Goal: Complete application form

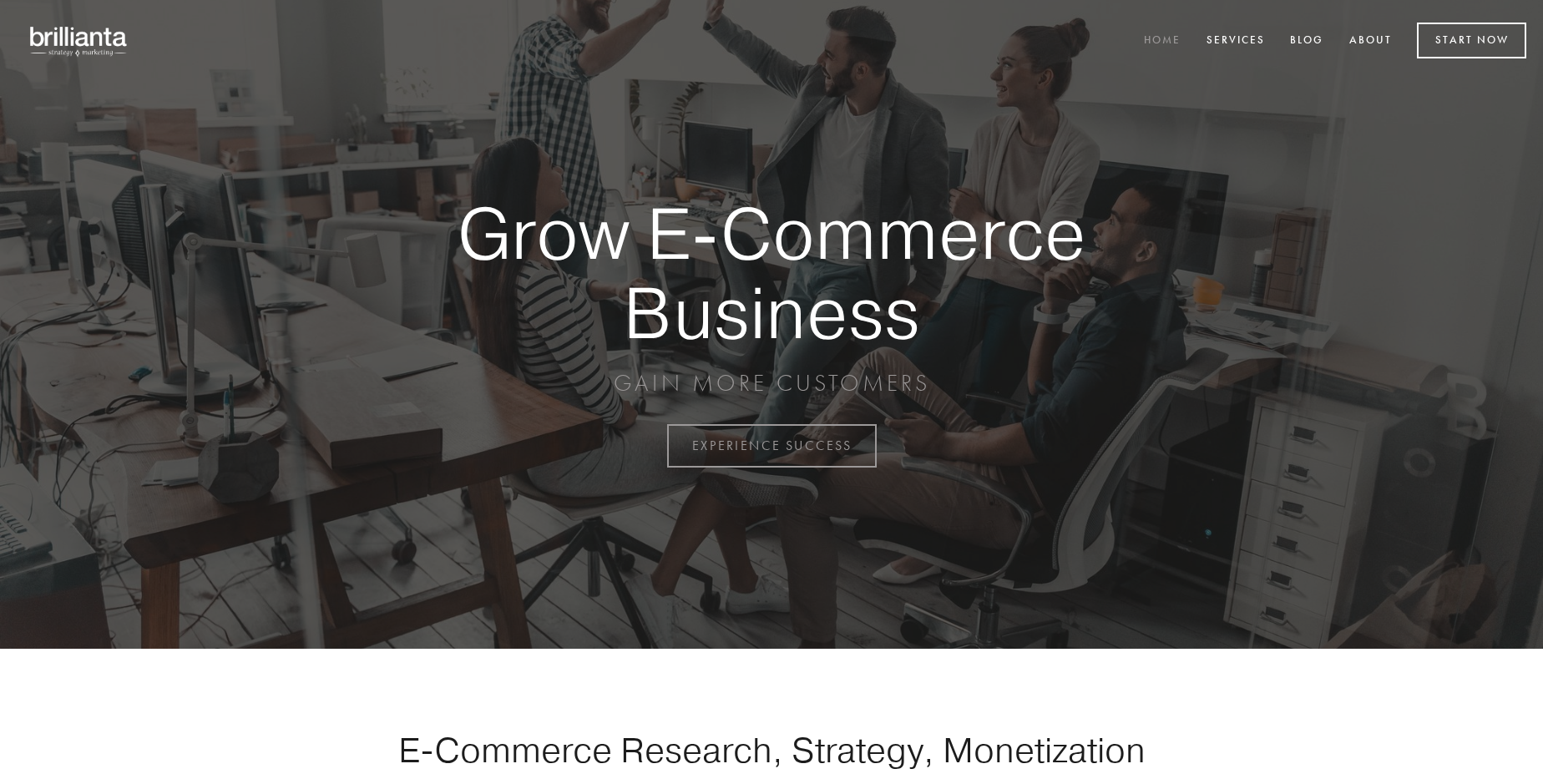
scroll to position [4375, 0]
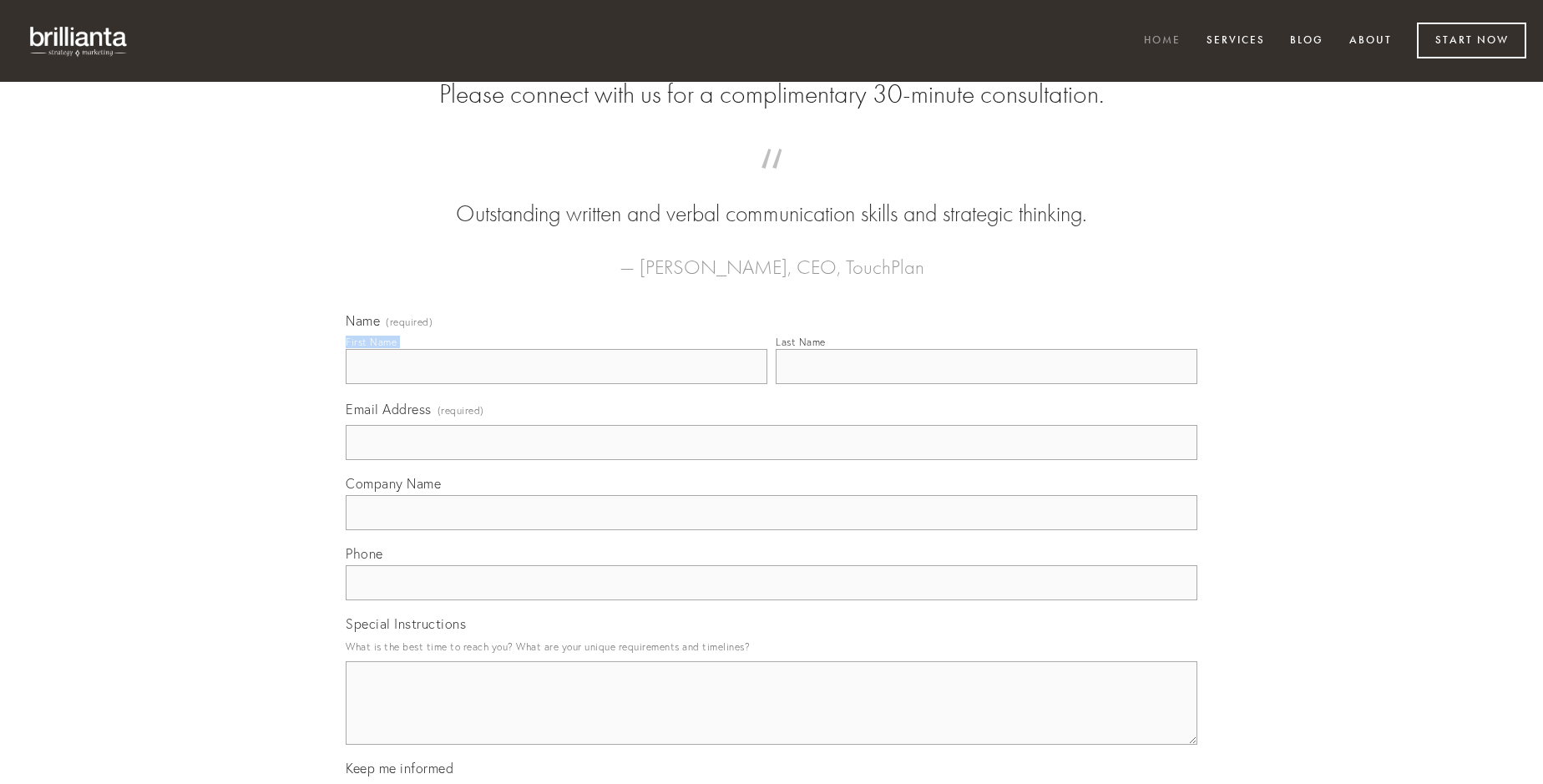
type input "[PERSON_NAME]"
click at [986, 384] on input "Last Name" at bounding box center [987, 366] width 422 height 35
type input "[PERSON_NAME]"
click at [772, 460] on input "Email Address (required)" at bounding box center [772, 442] width 852 height 35
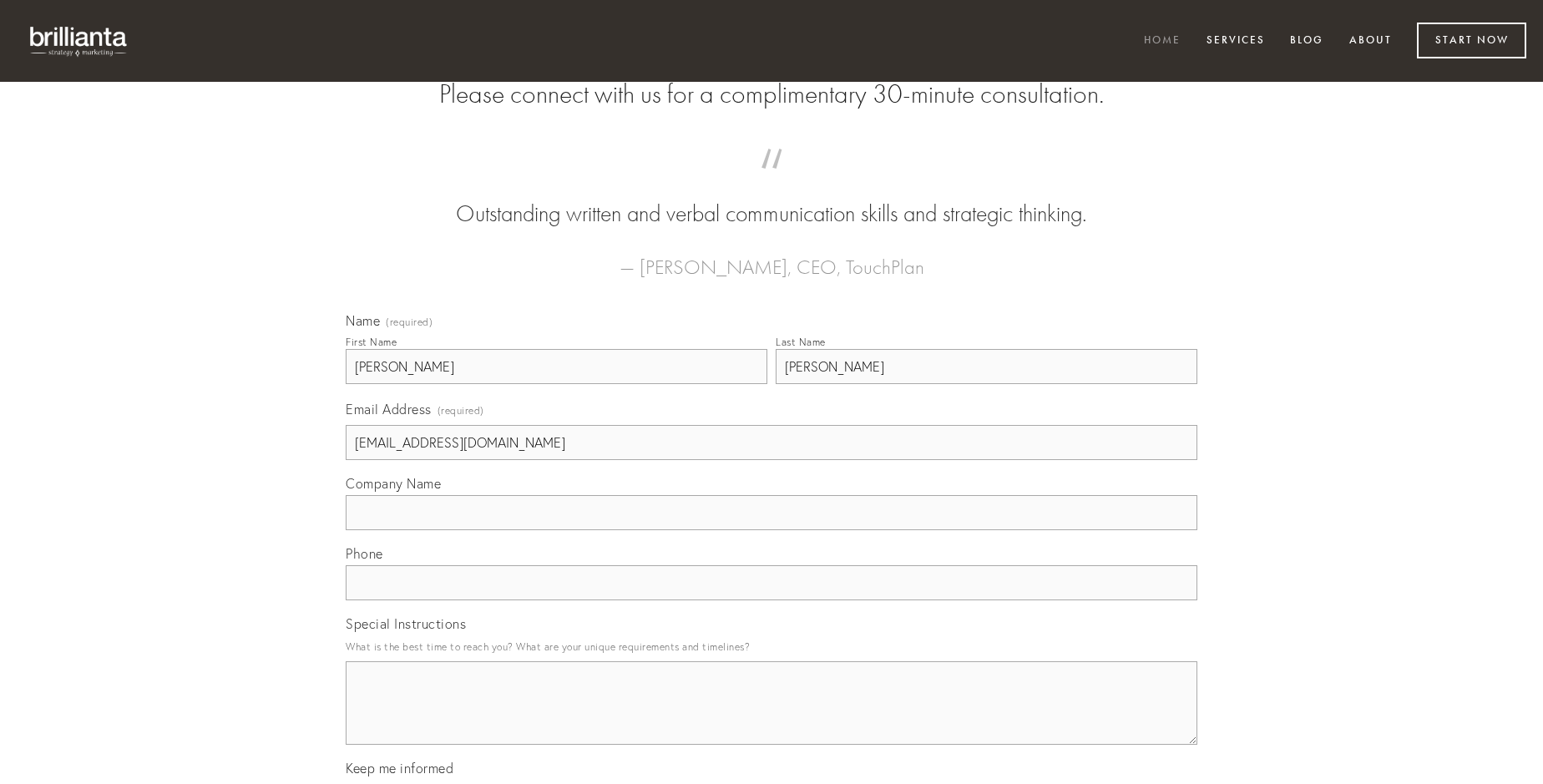
type input "[EMAIL_ADDRESS][DOMAIN_NAME]"
click at [772, 530] on input "Company Name" at bounding box center [772, 512] width 852 height 35
type input "utilis"
click at [772, 600] on input "text" at bounding box center [772, 583] width 852 height 35
click at [772, 718] on textarea "Special Instructions" at bounding box center [772, 703] width 852 height 83
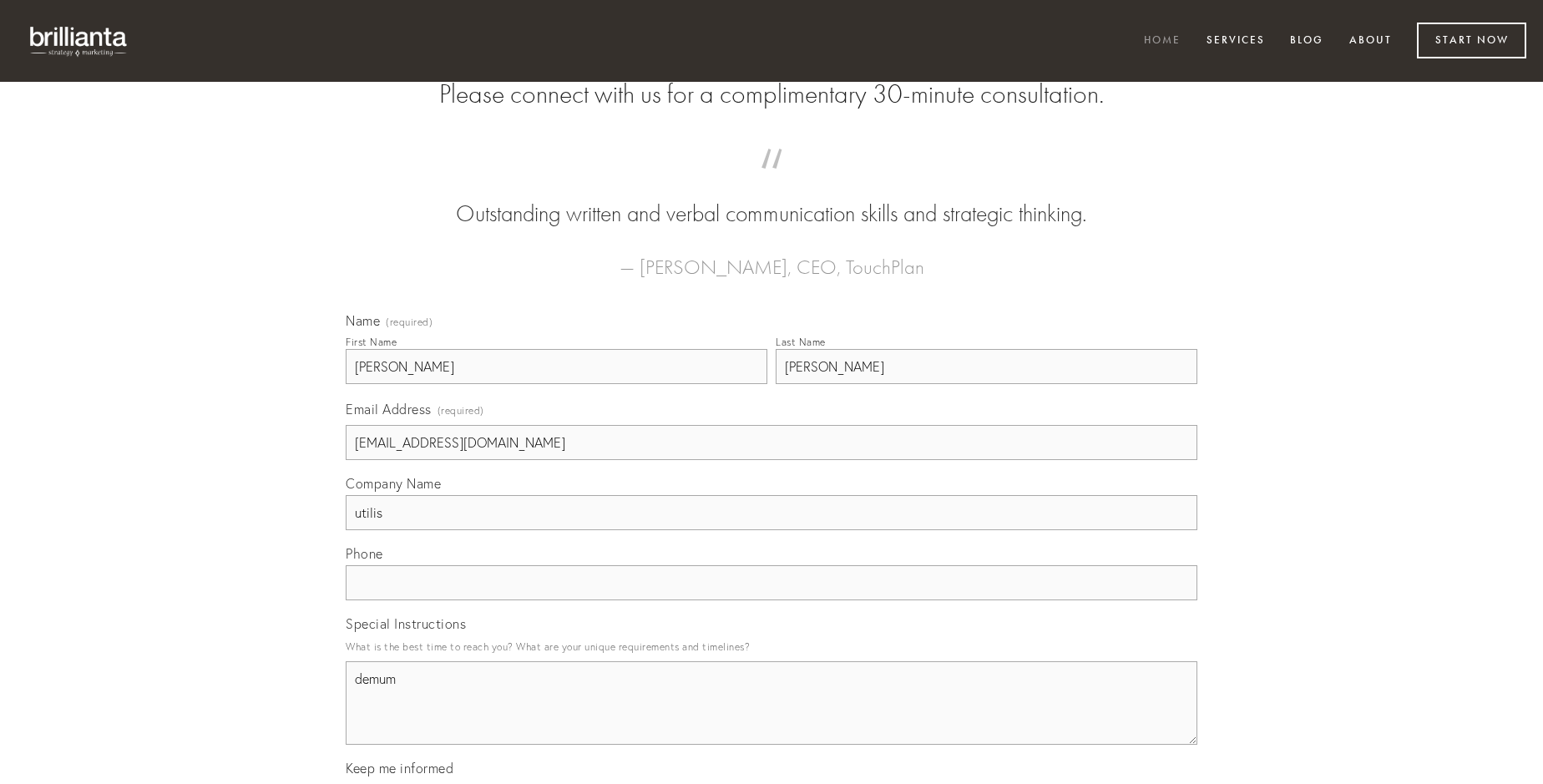
type textarea "demum"
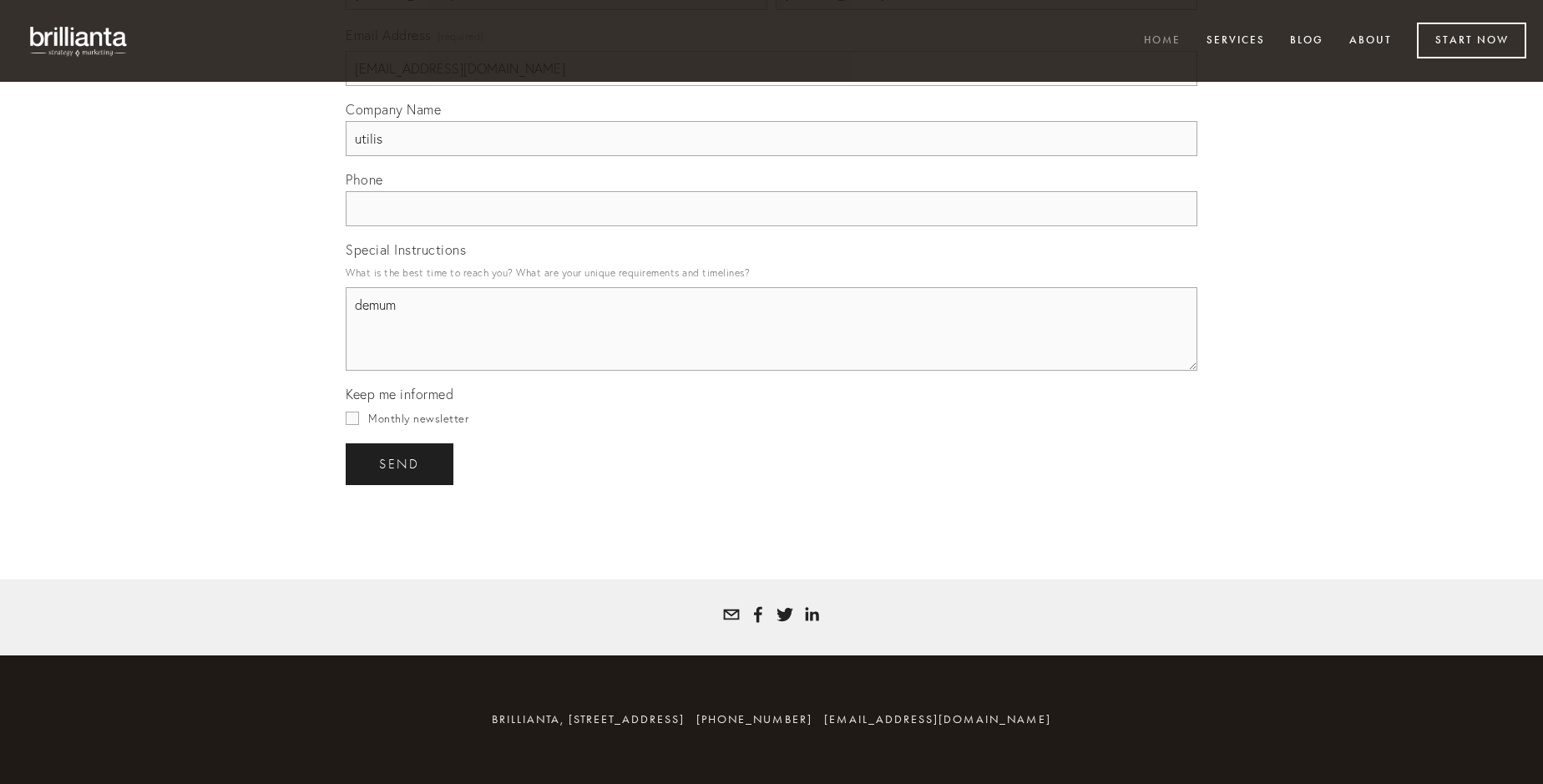
click at [401, 463] on span "send" at bounding box center [399, 464] width 41 height 15
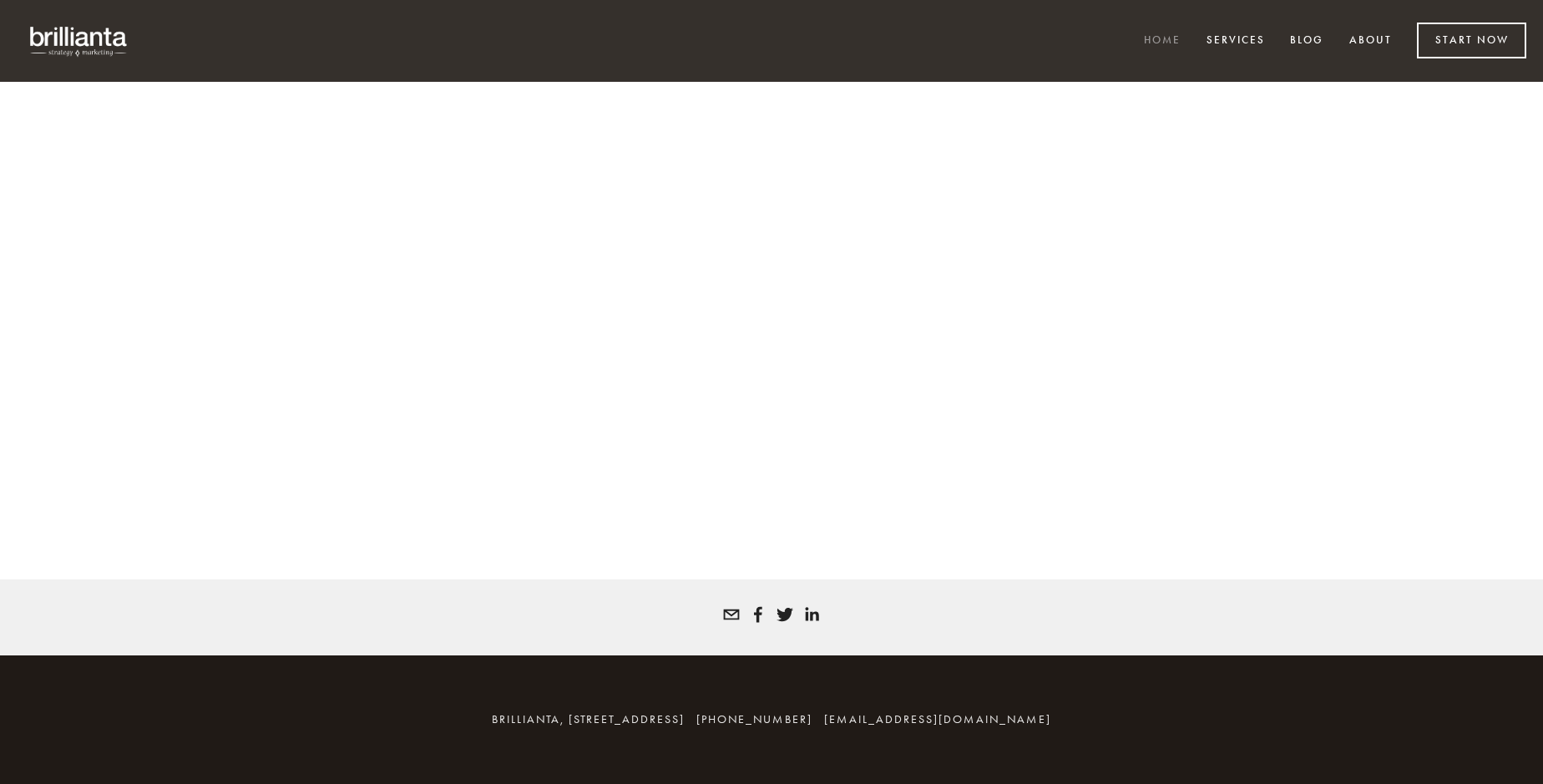
scroll to position [4353, 0]
